Goal: Navigation & Orientation: Find specific page/section

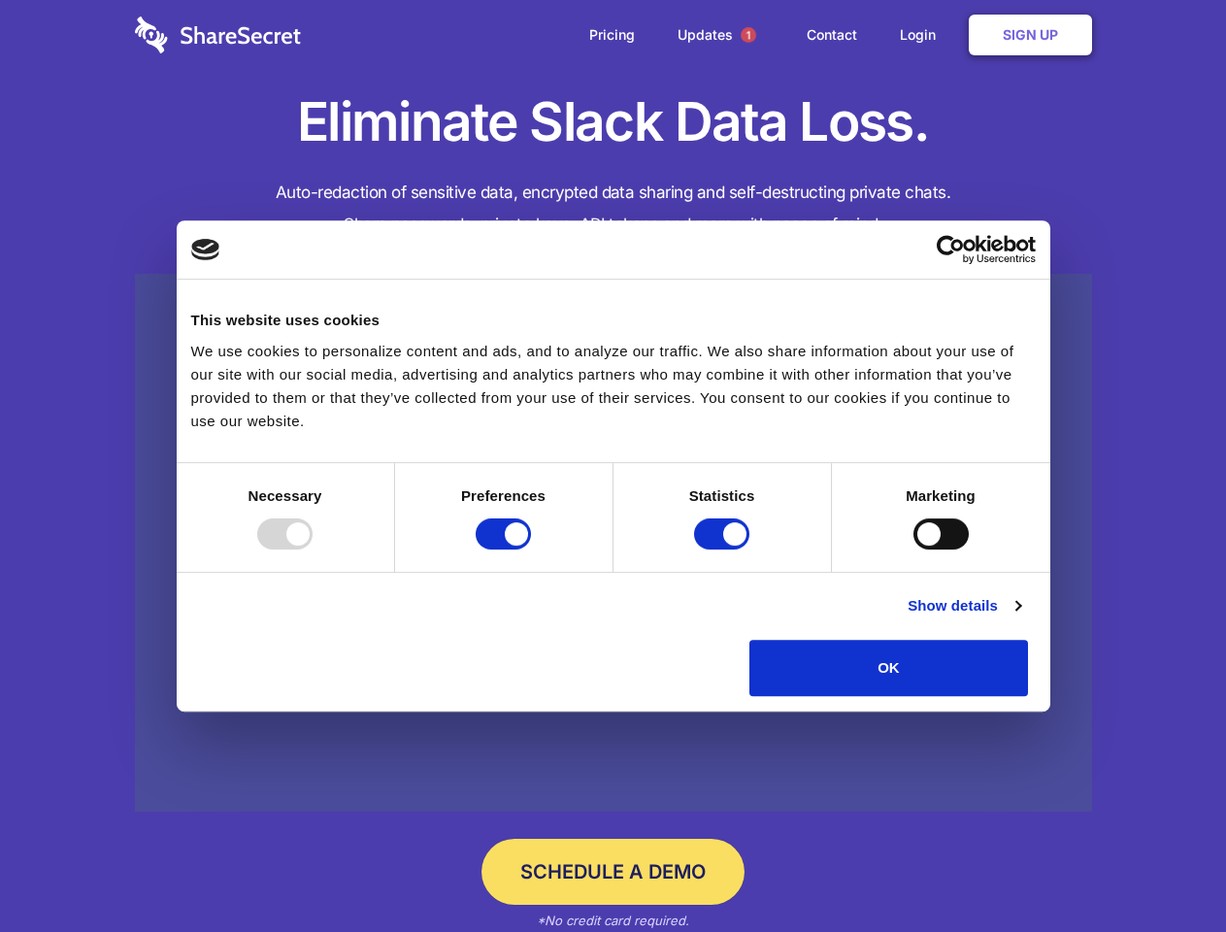
click at [313, 549] on div at bounding box center [284, 533] width 55 height 31
click at [531, 549] on input "Preferences" at bounding box center [503, 533] width 55 height 31
click at [724, 549] on input "Statistics" at bounding box center [721, 533] width 55 height 31
click at [913, 549] on input "Marketing" at bounding box center [940, 533] width 55 height 31
checkbox input "false"
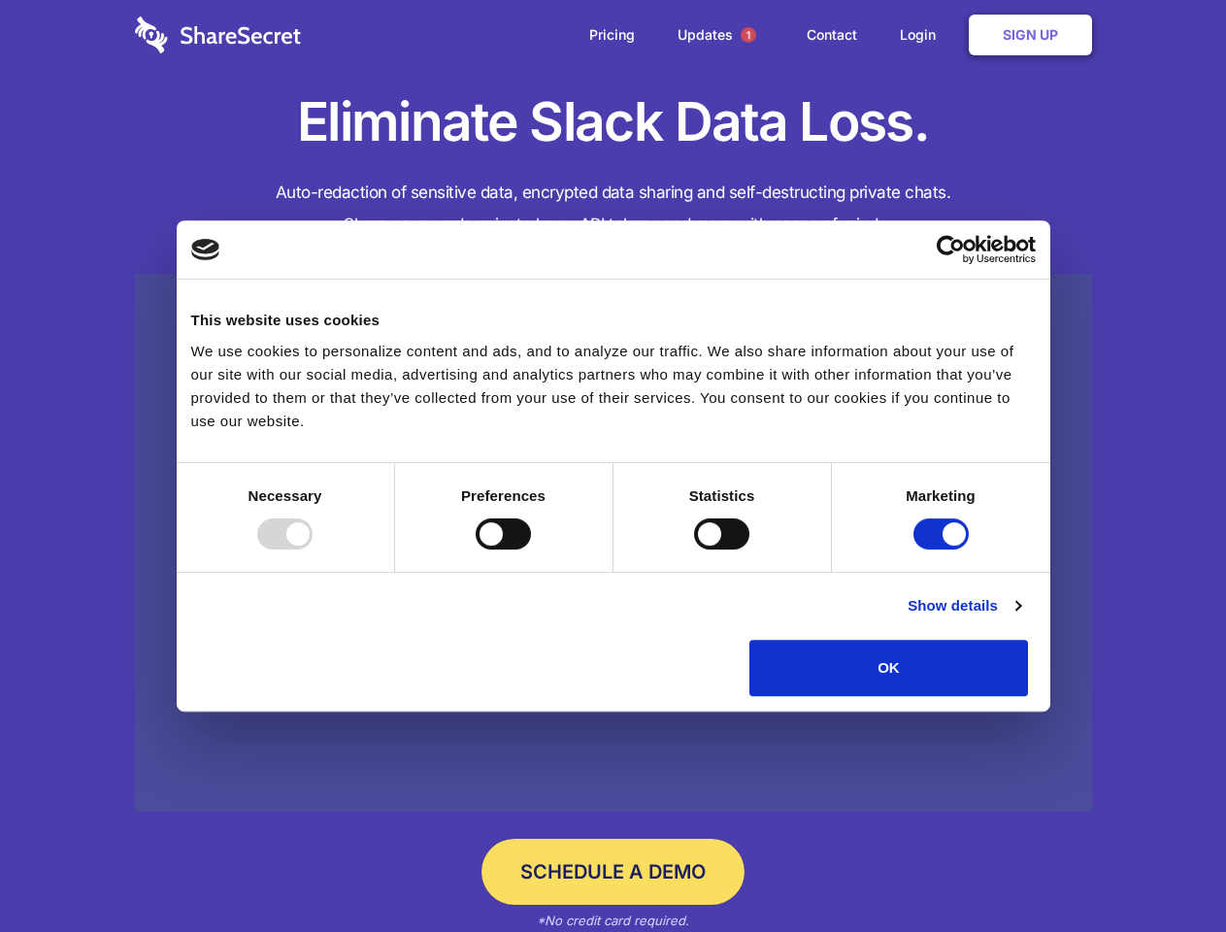
checkbox input "false"
checkbox input "true"
click at [1020, 617] on link "Show details" at bounding box center [964, 605] width 113 height 23
click at [0, 0] on li "Necessary 7 Necessary cookies help make a website usable by enabling basic func…" at bounding box center [0, 0] width 0 height 0
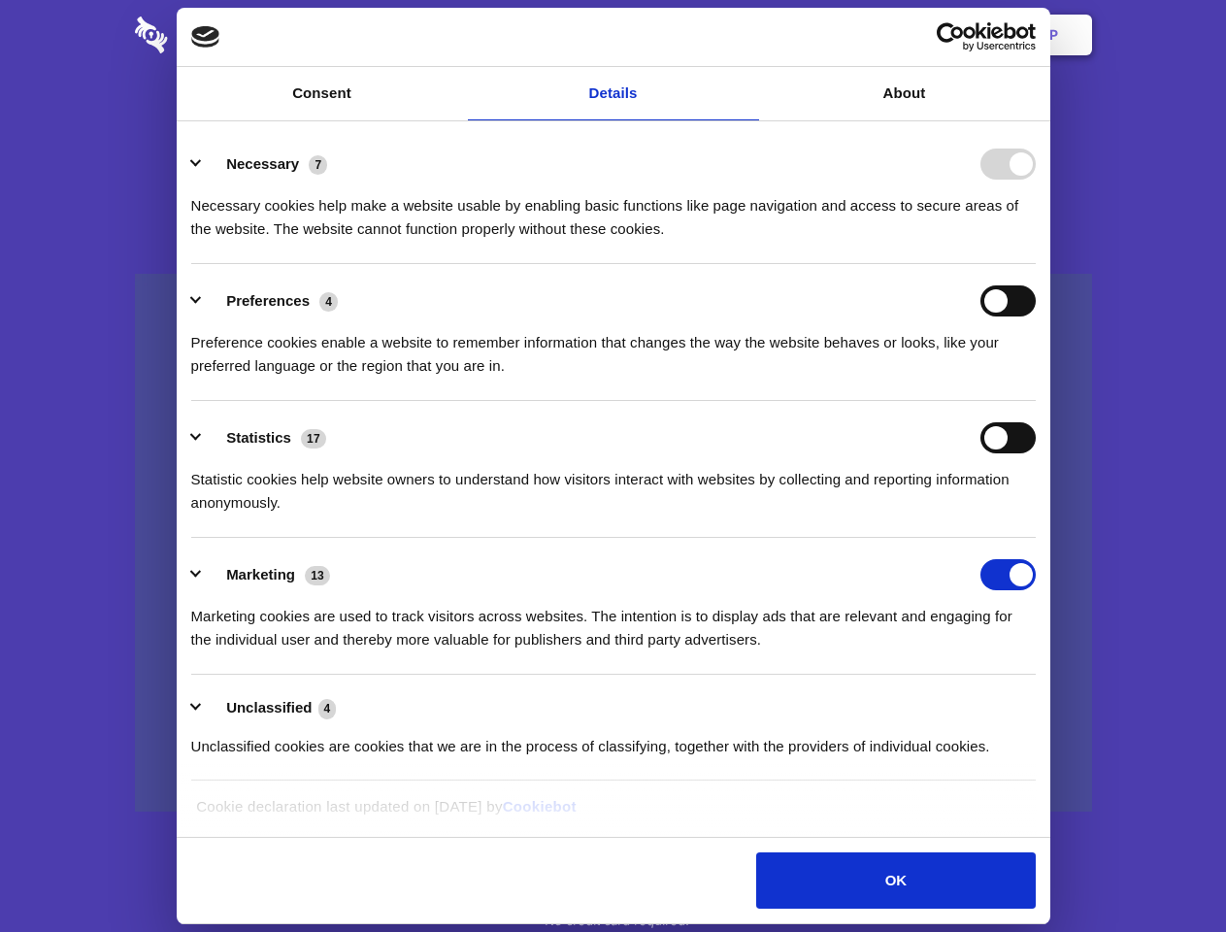
click at [747, 35] on span "1" at bounding box center [749, 35] width 16 height 16
